Goal: Check status: Check status

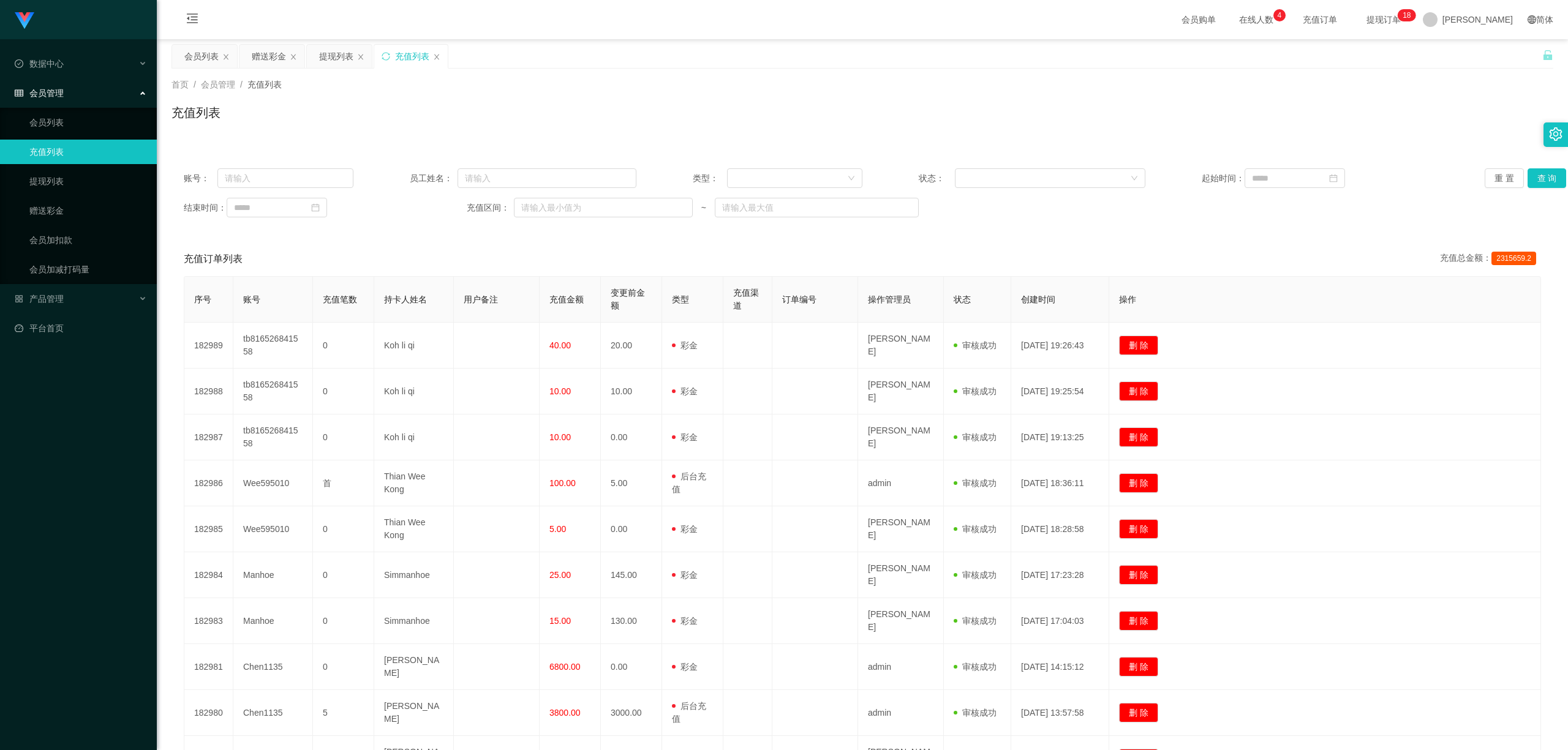
click at [331, 64] on div "提现列表" at bounding box center [336, 56] width 34 height 23
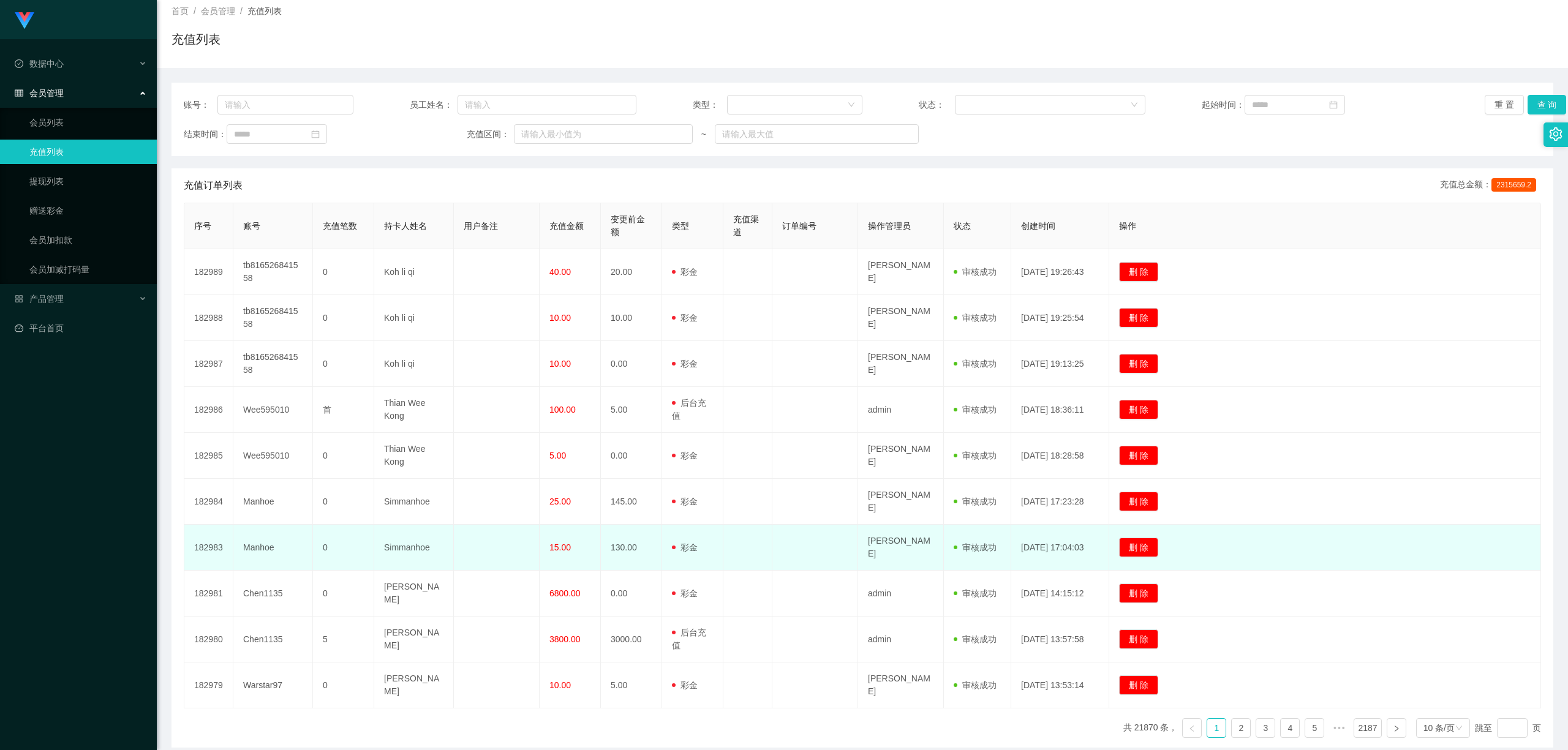
scroll to position [131, 0]
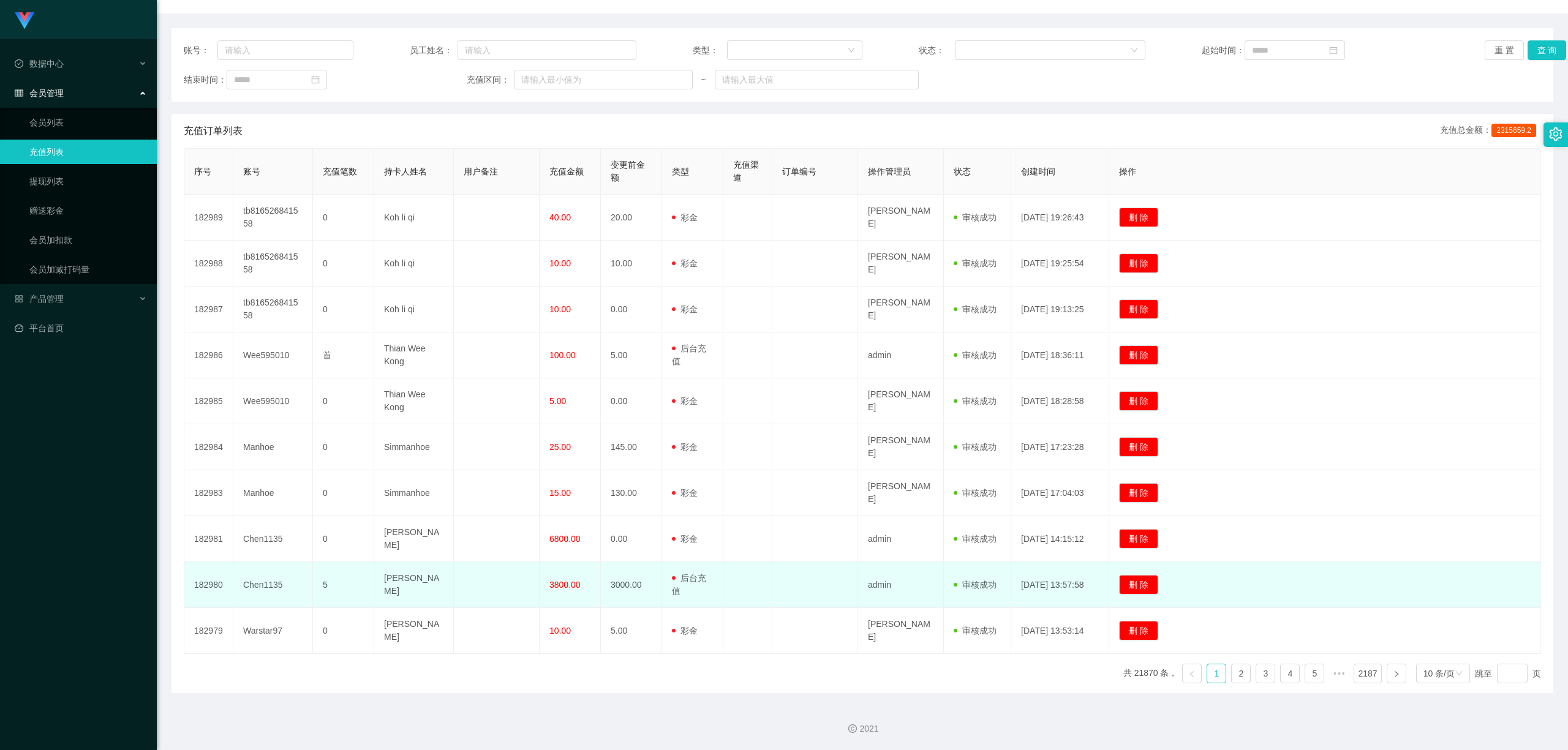
click at [256, 569] on td "Chen1135" at bounding box center [273, 585] width 79 height 46
copy td "Chen1135"
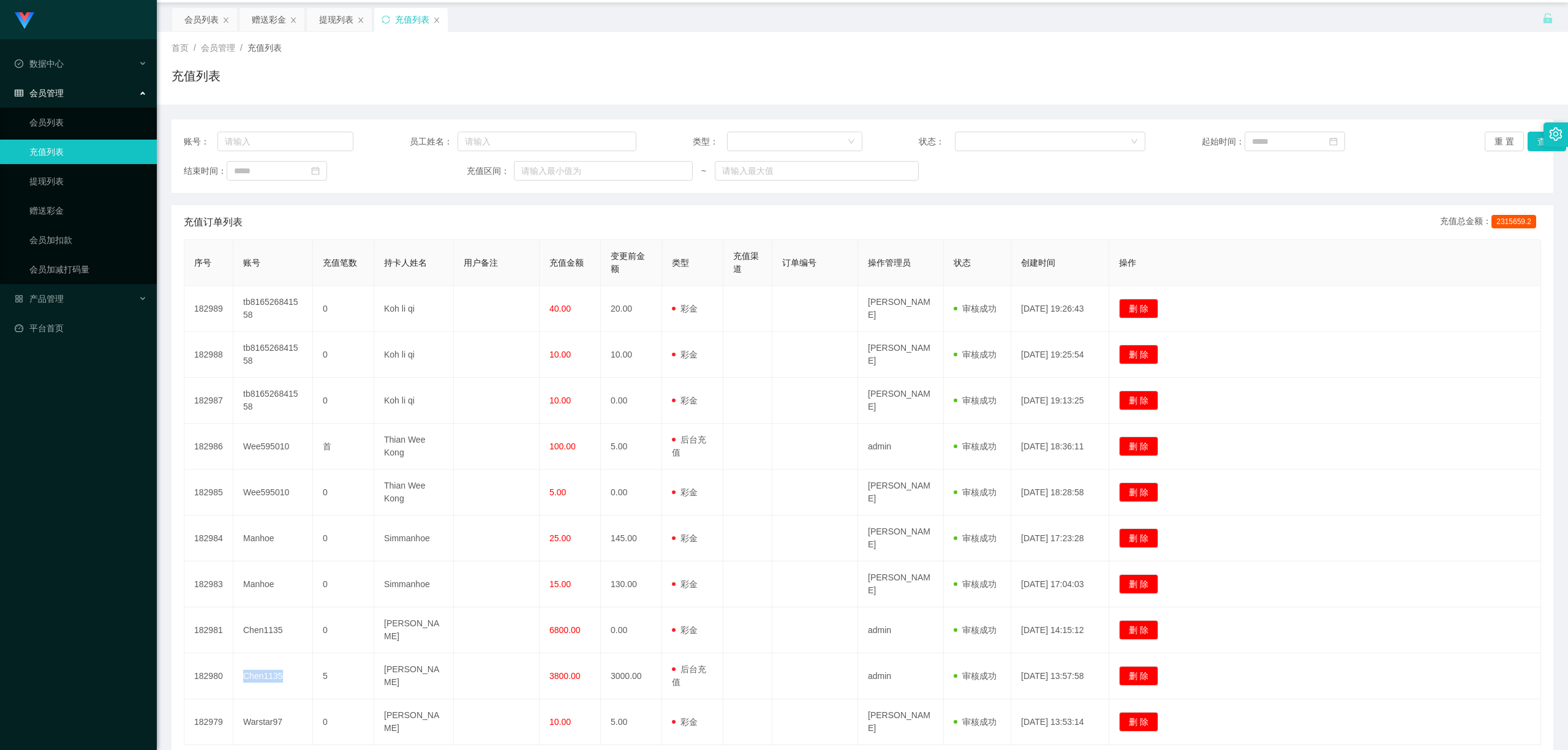
scroll to position [0, 0]
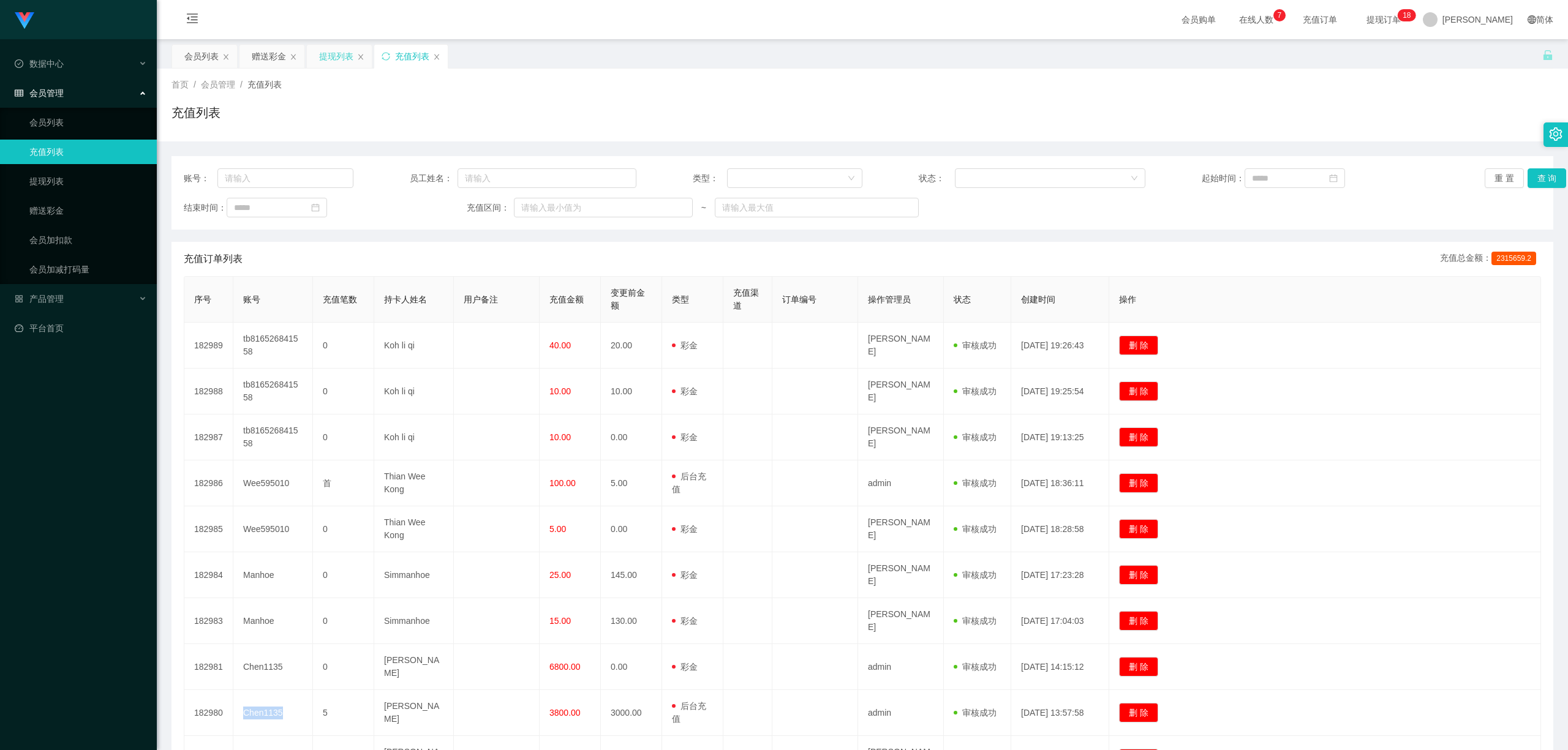
click at [331, 65] on div "提现列表" at bounding box center [336, 56] width 34 height 23
